Goal: Transaction & Acquisition: Purchase product/service

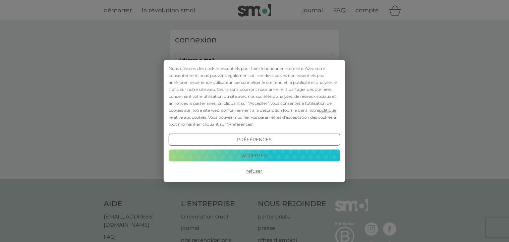
click at [255, 172] on button "Refuser" at bounding box center [255, 171] width 172 height 12
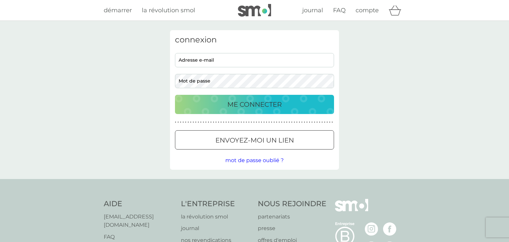
click at [207, 64] on input "adresse e-mail" at bounding box center [254, 60] width 159 height 14
click at [209, 61] on input "claudeguinee@gmail.com" at bounding box center [254, 60] width 159 height 14
type input "claudeabdebreiman@gmail.com"
click at [215, 134] on button "envoyez-moi un lien" at bounding box center [254, 139] width 159 height 19
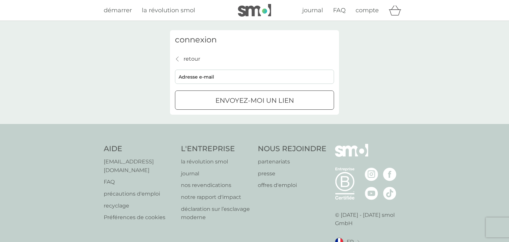
click at [214, 78] on input "adresse e-mail" at bounding box center [254, 77] width 159 height 14
type input "claudeabdebreiman@gmail.com"
click at [226, 92] on button "envoyez-moi un lien" at bounding box center [254, 99] width 159 height 19
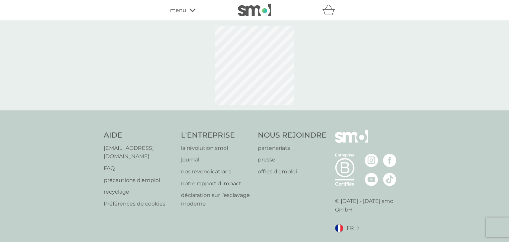
select select "84"
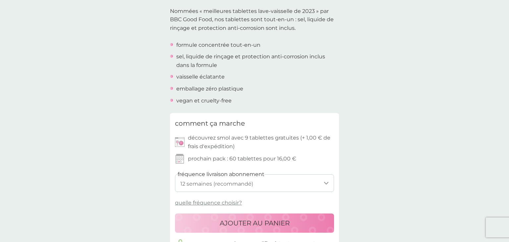
scroll to position [212, 0]
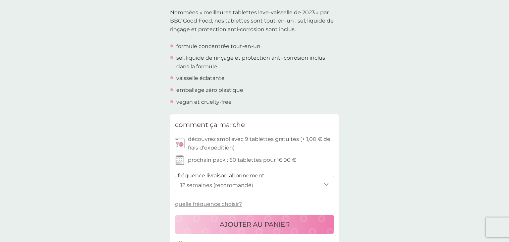
click at [299, 225] on div "AJOUTER AU PANIER" at bounding box center [255, 224] width 146 height 11
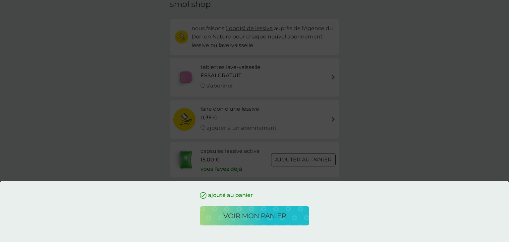
scroll to position [31, 0]
click at [264, 215] on p "voir mon panier" at bounding box center [254, 215] width 63 height 11
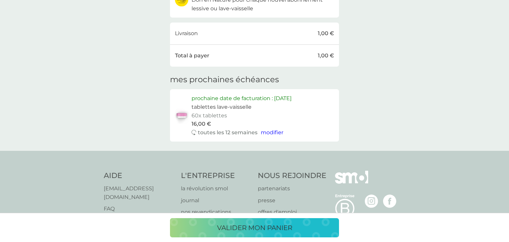
scroll to position [106, 0]
click at [264, 134] on span "modifier" at bounding box center [272, 132] width 23 height 6
select select "84"
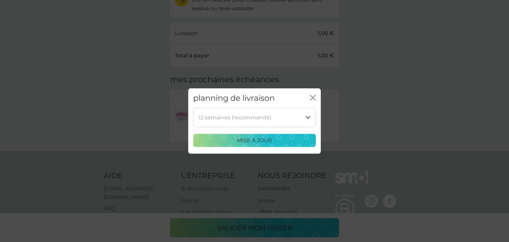
click at [308, 113] on select "1 semaine 2 semaines 3 semaines 4 semaines 5 semaines 6 semaines 7 semaines 8 s…" at bounding box center [254, 117] width 123 height 19
click at [296, 137] on div "mise à jour" at bounding box center [254, 140] width 114 height 9
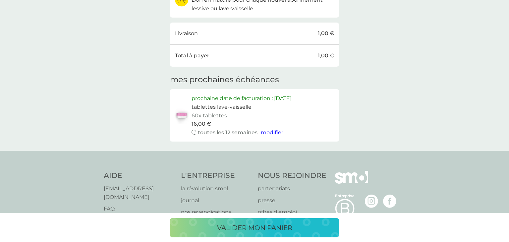
click at [260, 232] on p "valider mon panier" at bounding box center [254, 227] width 75 height 11
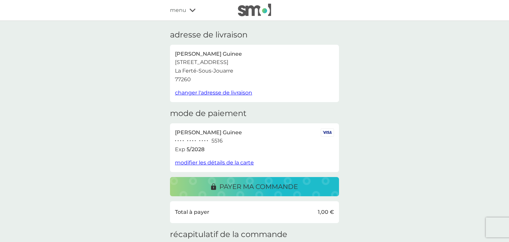
click at [293, 191] on p "payer ma commande" at bounding box center [258, 186] width 79 height 11
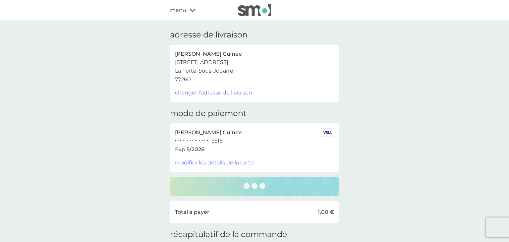
click at [189, 11] on icon at bounding box center [192, 10] width 6 height 4
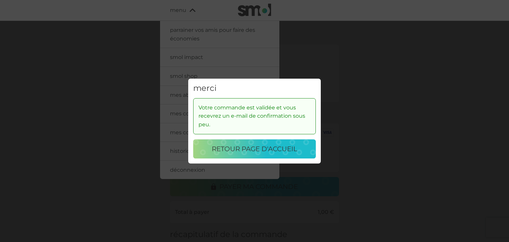
click at [251, 150] on p "retour page d'accueil" at bounding box center [254, 148] width 85 height 11
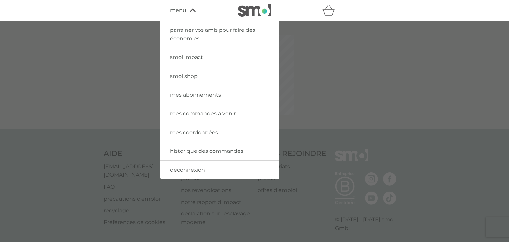
click at [246, 96] on link "mes abonnements" at bounding box center [219, 95] width 119 height 19
